Goal: Find specific page/section: Find specific page/section

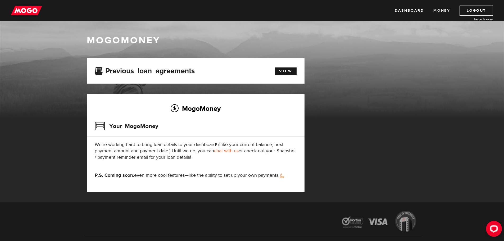
click at [447, 10] on link "Money" at bounding box center [441, 11] width 17 height 10
click at [25, 8] on img at bounding box center [26, 11] width 31 height 10
click at [446, 12] on link "Money" at bounding box center [441, 11] width 17 height 10
